Goal: Information Seeking & Learning: Learn about a topic

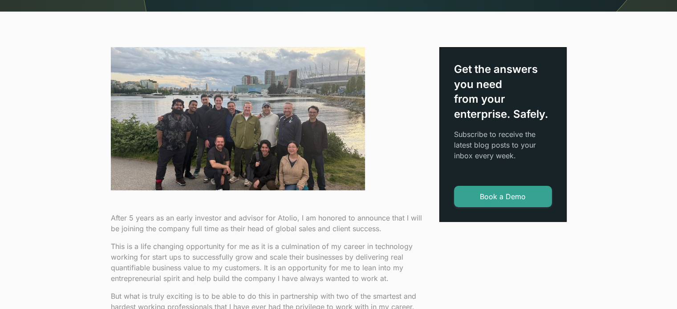
scroll to position [195, 0]
